Goal: Information Seeking & Learning: Learn about a topic

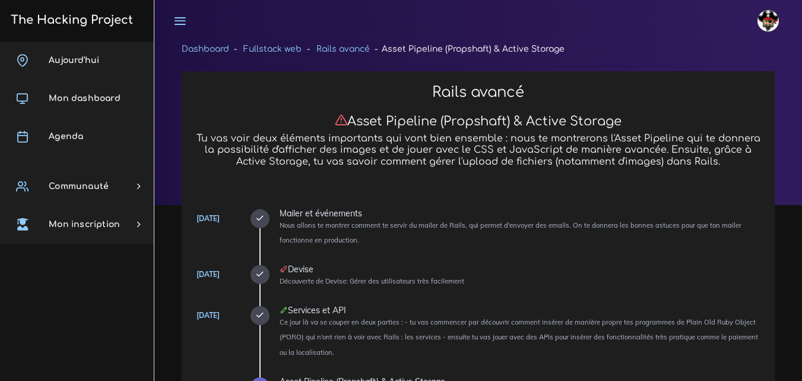
scroll to position [3743, 0]
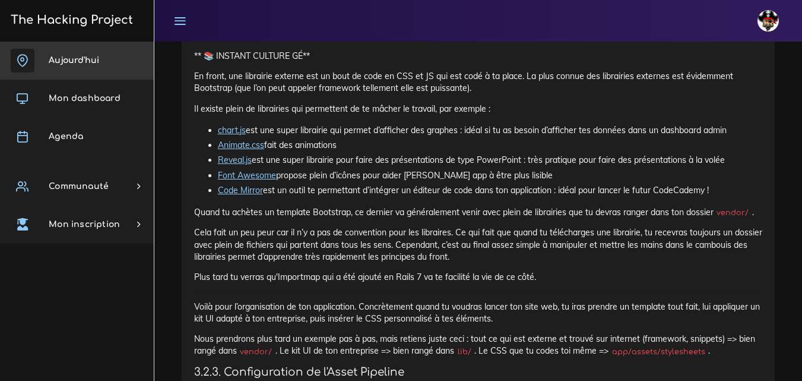
click at [57, 60] on span "Aujourd'hui" at bounding box center [74, 60] width 50 height 9
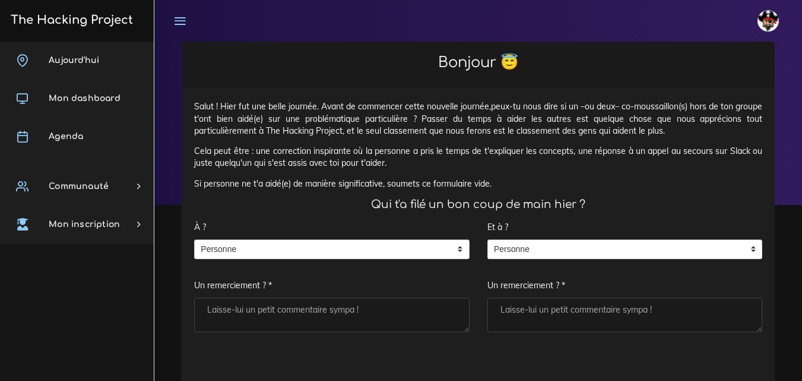
click at [328, 308] on textarea "Un remerciement ? *" at bounding box center [332, 315] width 276 height 34
type textarea "."
click at [513, 307] on textarea "Un remerciement ? *" at bounding box center [626, 315] width 276 height 34
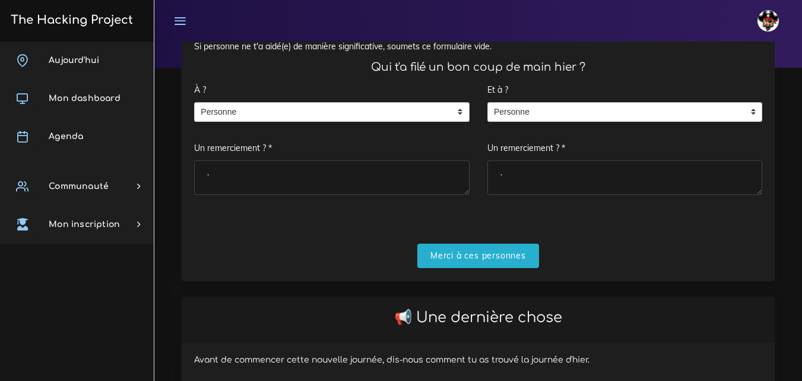
scroll to position [178, 0]
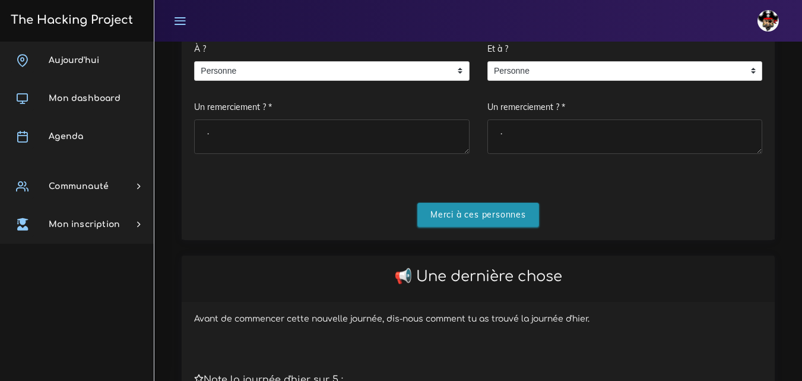
type textarea "."
click at [471, 208] on input "Merci à ces personnes" at bounding box center [479, 215] width 122 height 24
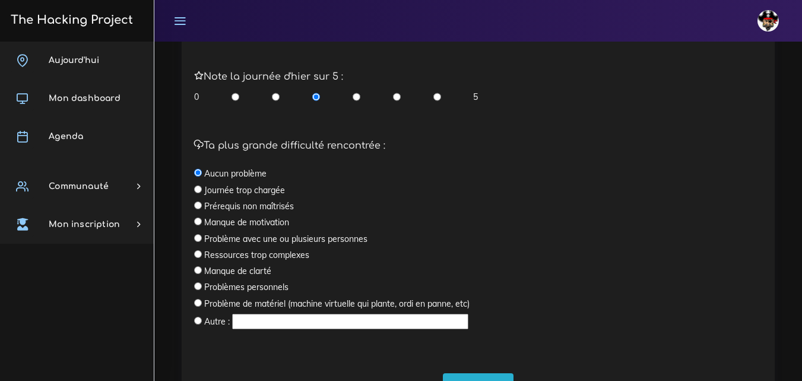
scroll to position [356, 0]
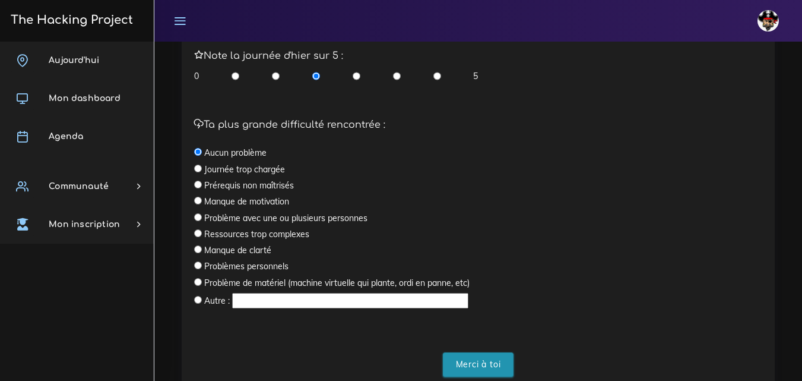
click at [489, 368] on input "Merci à toi" at bounding box center [478, 364] width 71 height 24
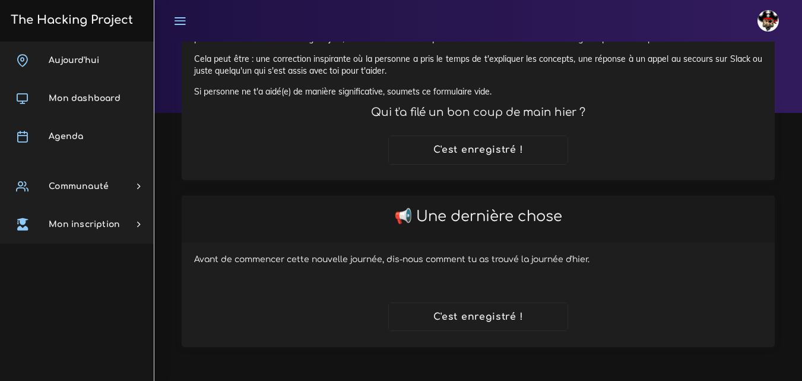
scroll to position [92, 0]
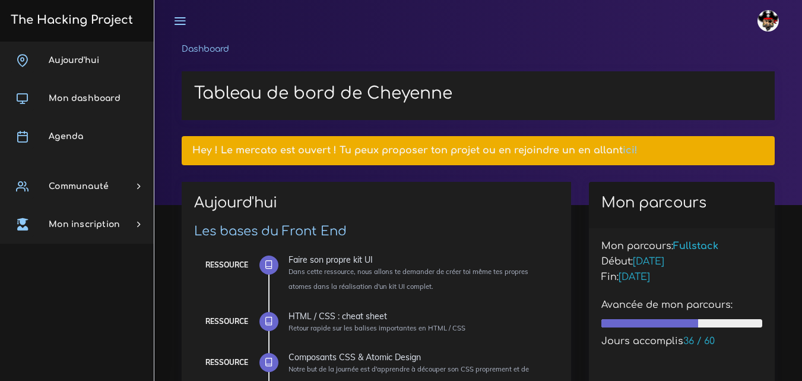
scroll to position [59, 0]
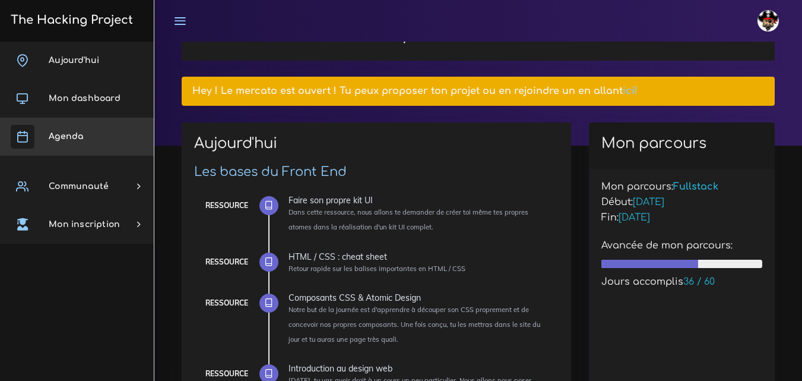
click at [54, 134] on span "Agenda" at bounding box center [66, 136] width 34 height 9
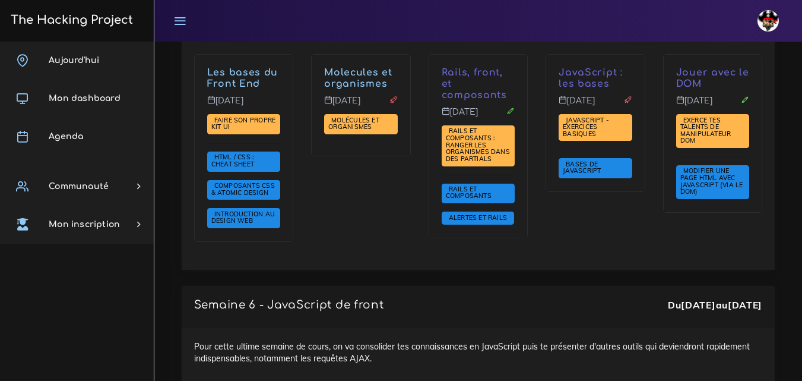
scroll to position [3563, 0]
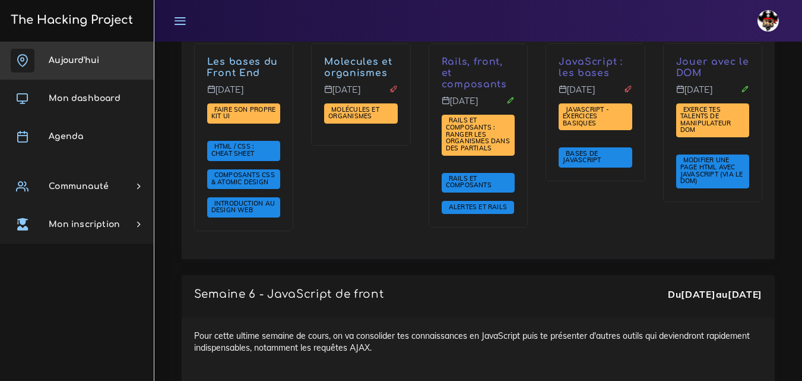
click at [96, 60] on span "Aujourd'hui" at bounding box center [74, 60] width 50 height 9
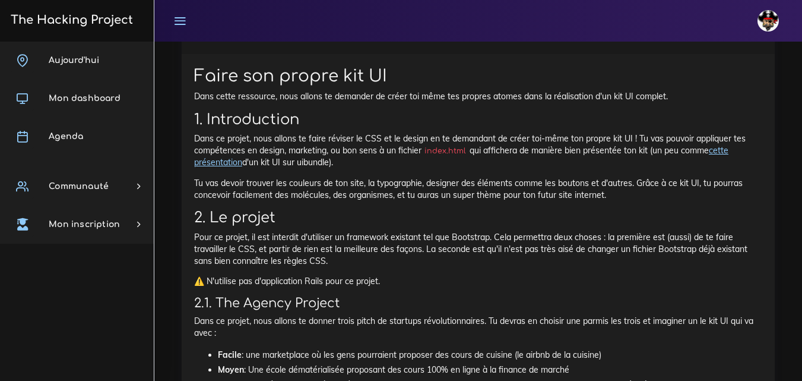
scroll to position [475, 0]
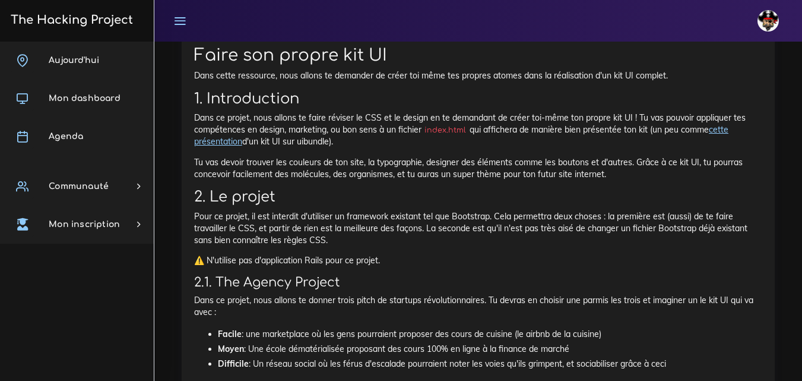
click at [220, 141] on link "cette présentation" at bounding box center [461, 135] width 535 height 23
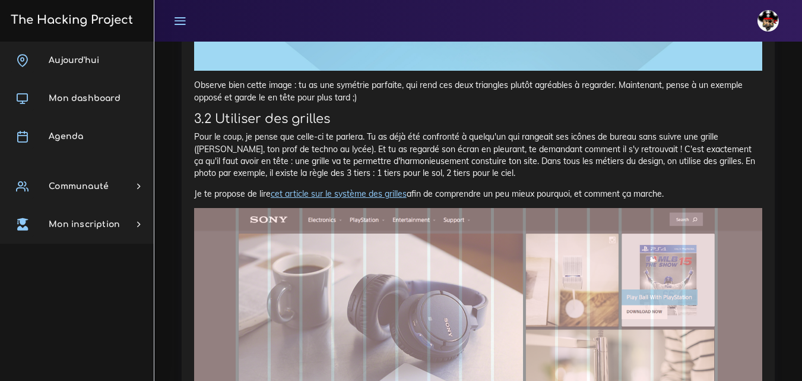
scroll to position [8323, 0]
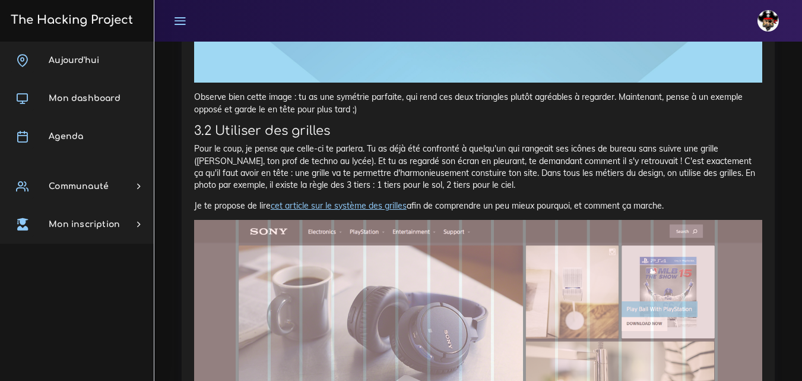
click at [327, 200] on link "cet article sur le système des grilles" at bounding box center [339, 205] width 136 height 11
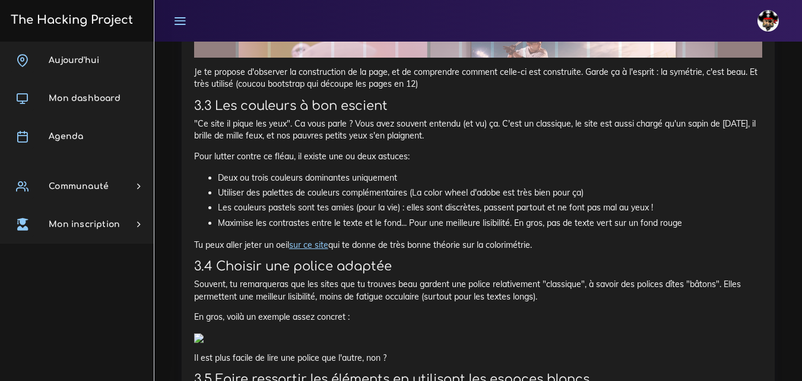
scroll to position [8858, 0]
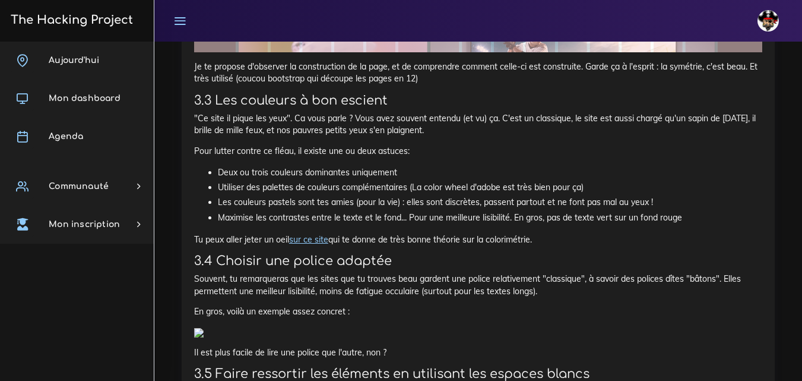
click at [325, 234] on link "sur ce site" at bounding box center [308, 239] width 39 height 11
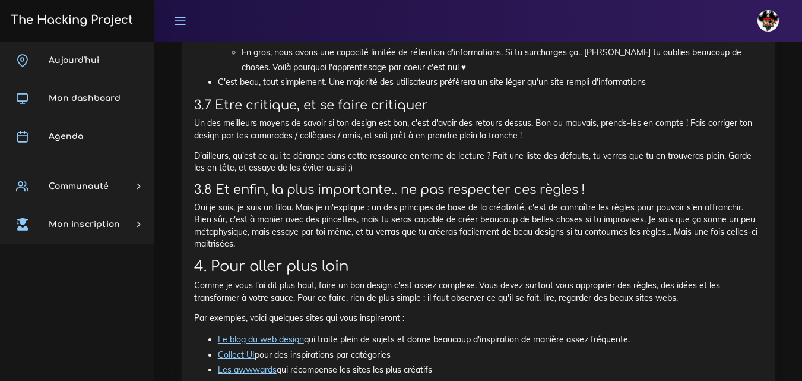
scroll to position [9452, 0]
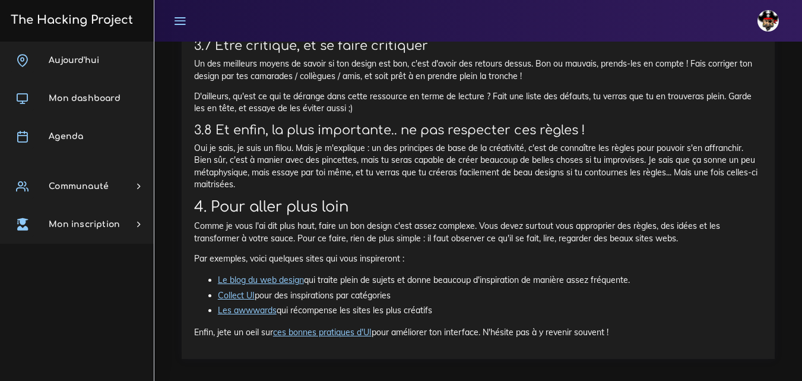
click at [249, 305] on link "Les awwwards" at bounding box center [247, 310] width 59 height 11
click at [314, 327] on link "ces bonnes pratiques d'UI" at bounding box center [322, 332] width 99 height 11
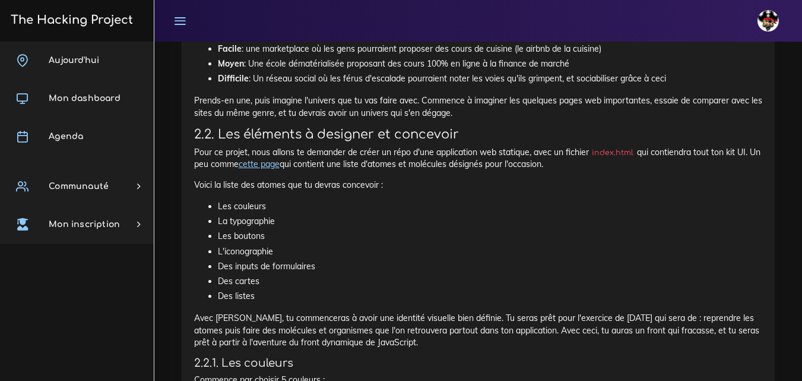
scroll to position [781, 0]
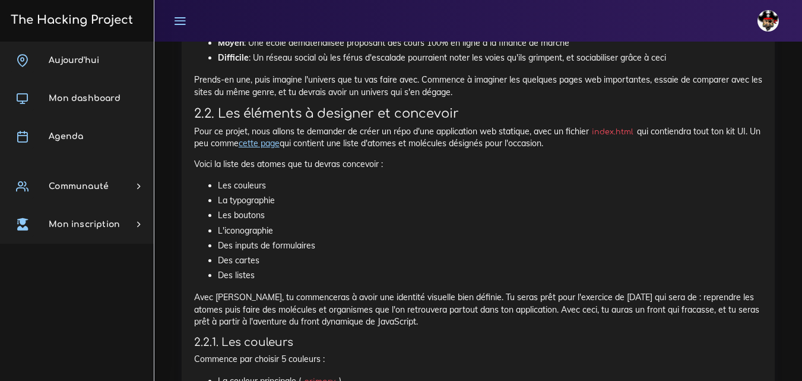
click at [280, 141] on link "cette page" at bounding box center [259, 143] width 41 height 11
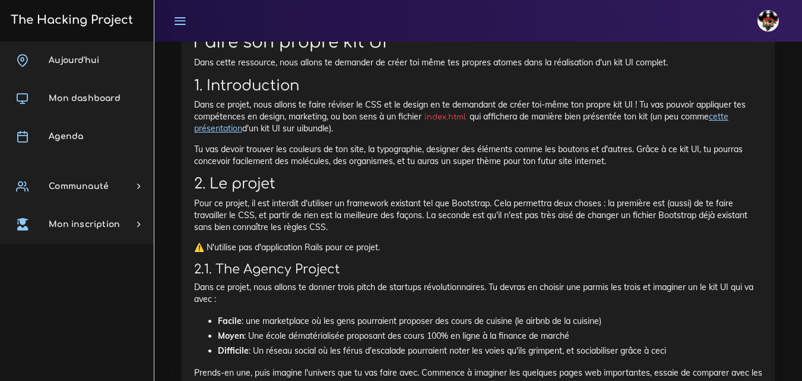
scroll to position [484, 0]
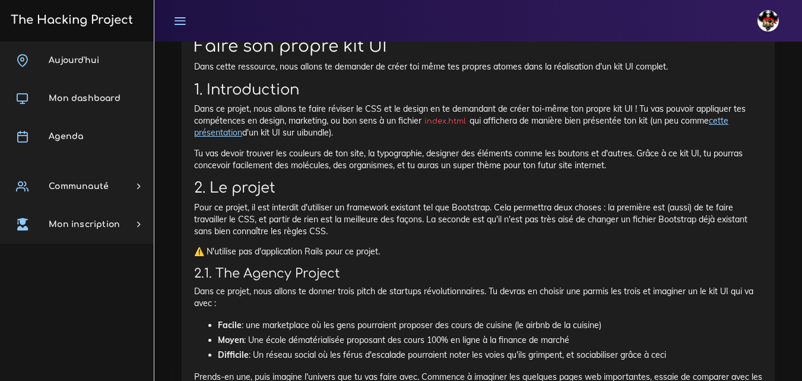
click at [720, 116] on link "cette présentation" at bounding box center [461, 126] width 535 height 23
